Goal: Find specific page/section: Find specific page/section

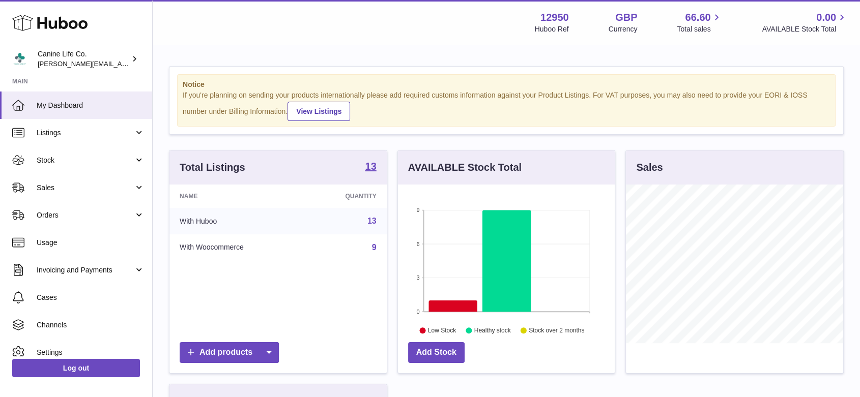
scroll to position [159, 217]
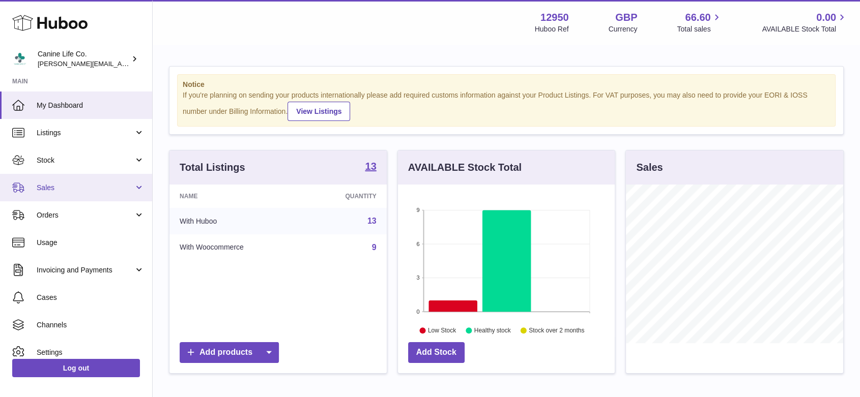
click at [53, 188] on span "Sales" at bounding box center [85, 188] width 97 height 10
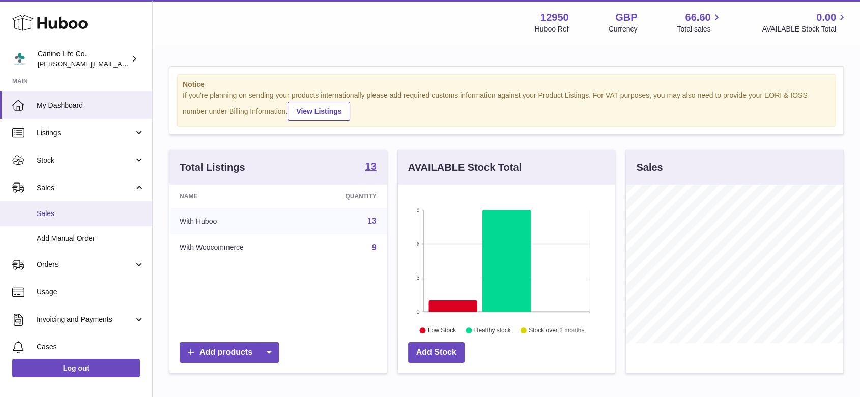
click at [53, 216] on span "Sales" at bounding box center [91, 214] width 108 height 10
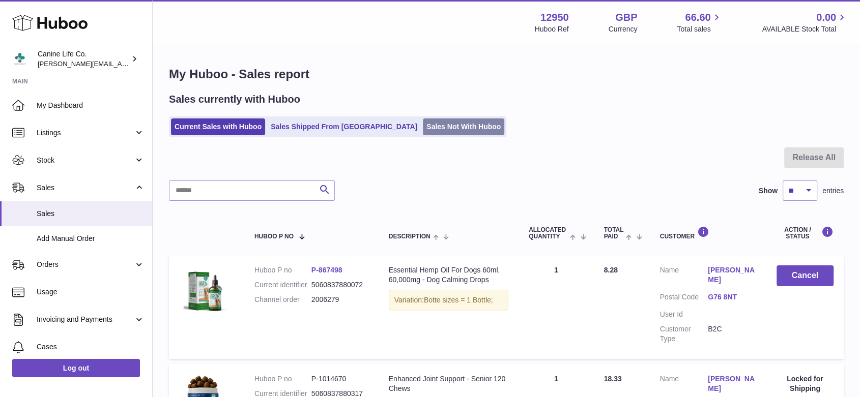
click at [423, 129] on link "Sales Not With Huboo" at bounding box center [463, 127] width 81 height 17
